Goal: Check status: Check status

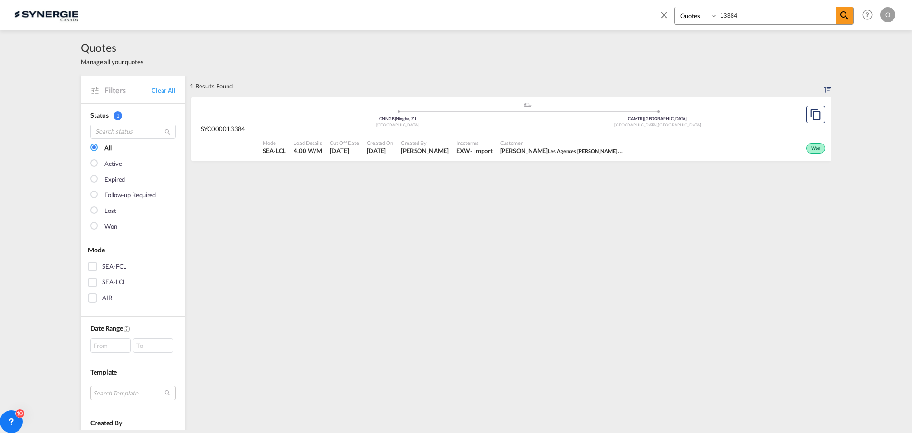
select select "Quotes"
drag, startPoint x: 746, startPoint y: 16, endPoint x: 692, endPoint y: 16, distance: 54.1
click at [692, 16] on div "Bookings Quotes Enquiries 13384" at bounding box center [763, 16] width 179 height 18
type input "13414"
click at [472, 152] on div "- import" at bounding box center [479, 150] width 22 height 9
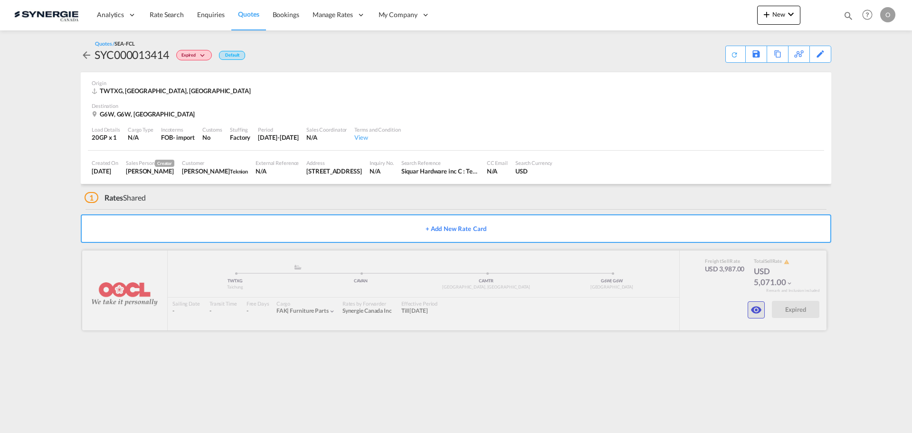
click at [758, 309] on md-icon "icon-eye" at bounding box center [755, 309] width 11 height 11
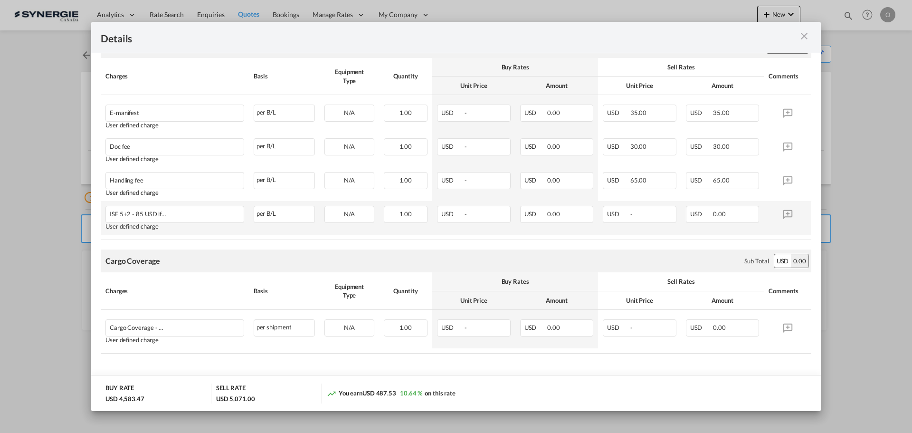
scroll to position [497, 0]
